Goal: Navigation & Orientation: Find specific page/section

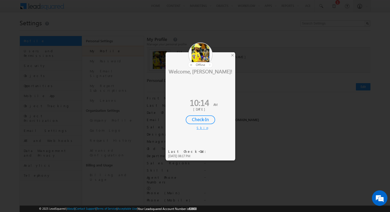
click at [202, 127] on div "Skip" at bounding box center [201, 128] width 8 height 5
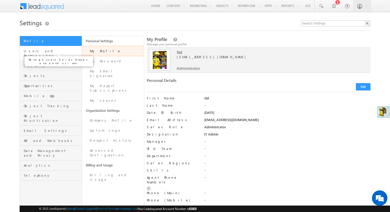
click at [54, 49] on span "Users and Permissions" at bounding box center [52, 53] width 57 height 9
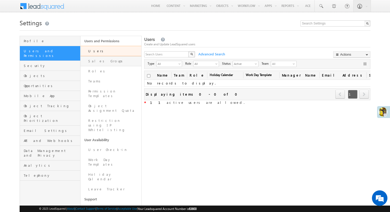
click at [107, 63] on link "Sales Groups" at bounding box center [110, 61] width 61 height 10
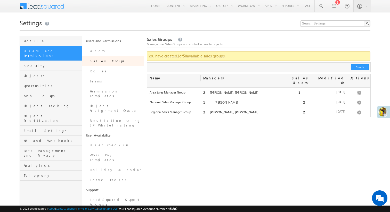
click at [43, 6] on span at bounding box center [45, 5] width 37 height 9
